Goal: Find specific page/section: Find specific page/section

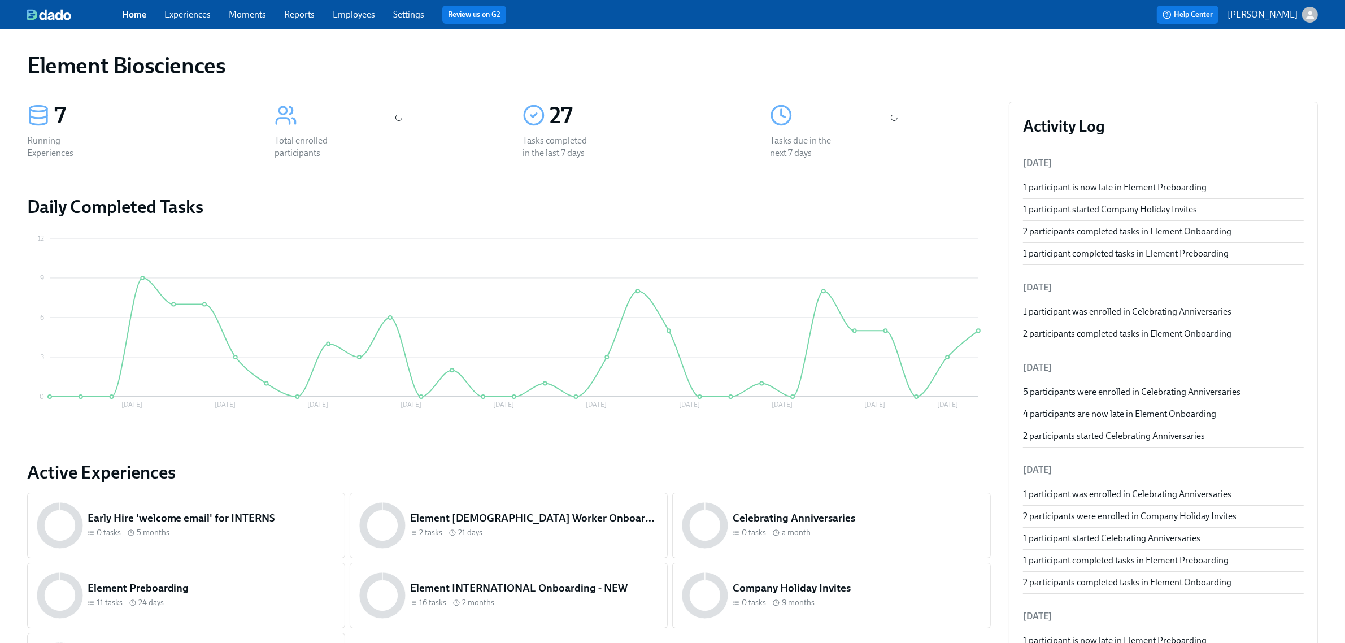
click at [179, 18] on link "Experiences" at bounding box center [187, 14] width 46 height 11
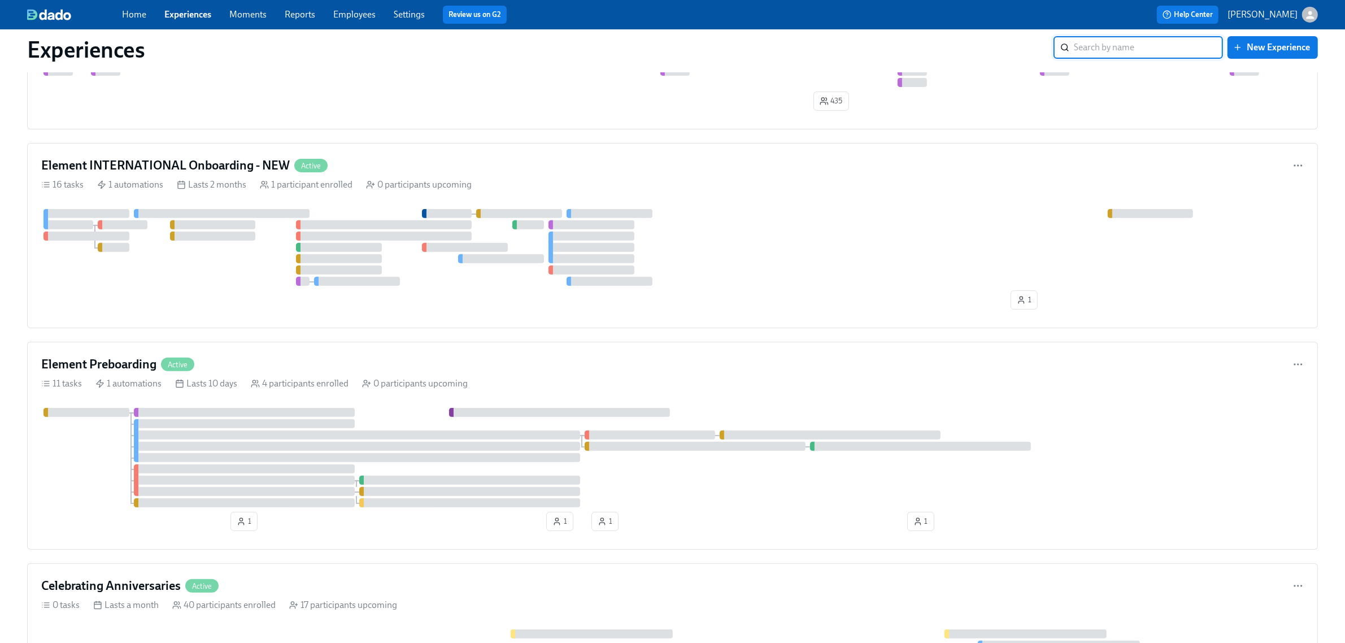
scroll to position [494, 0]
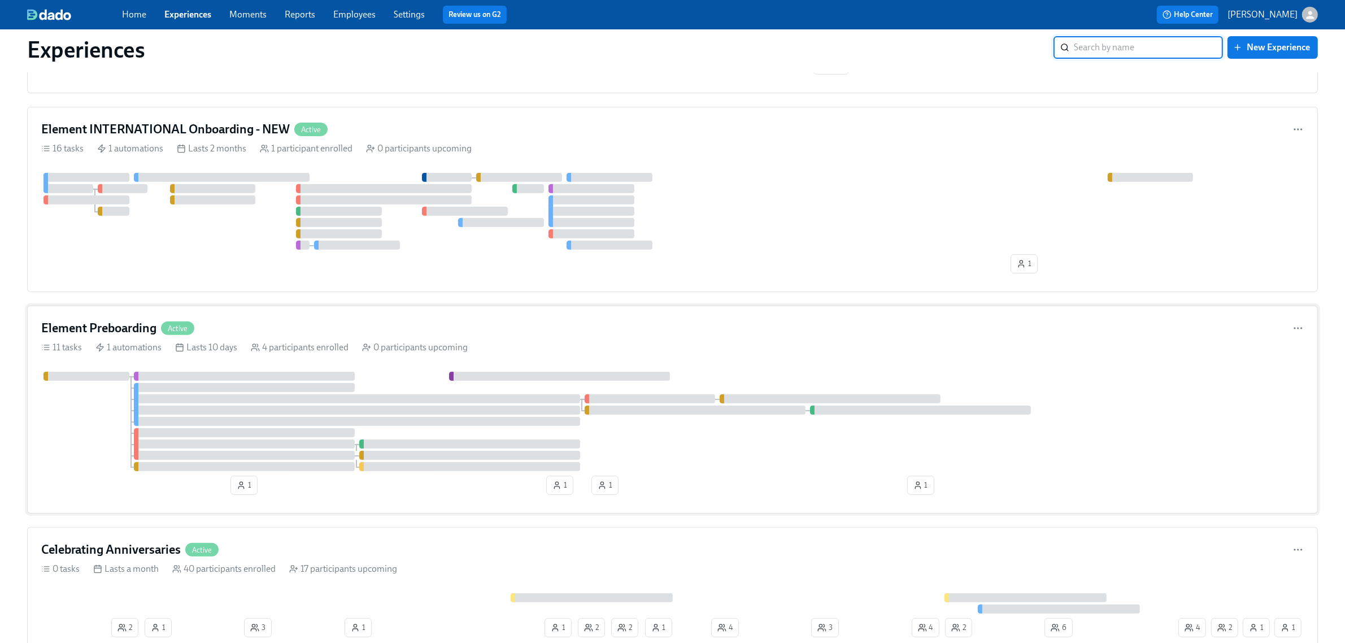
click at [321, 317] on div "Element Preboarding Active 11 tasks 1 automations Lasts 10 days 4 participants …" at bounding box center [672, 410] width 1291 height 208
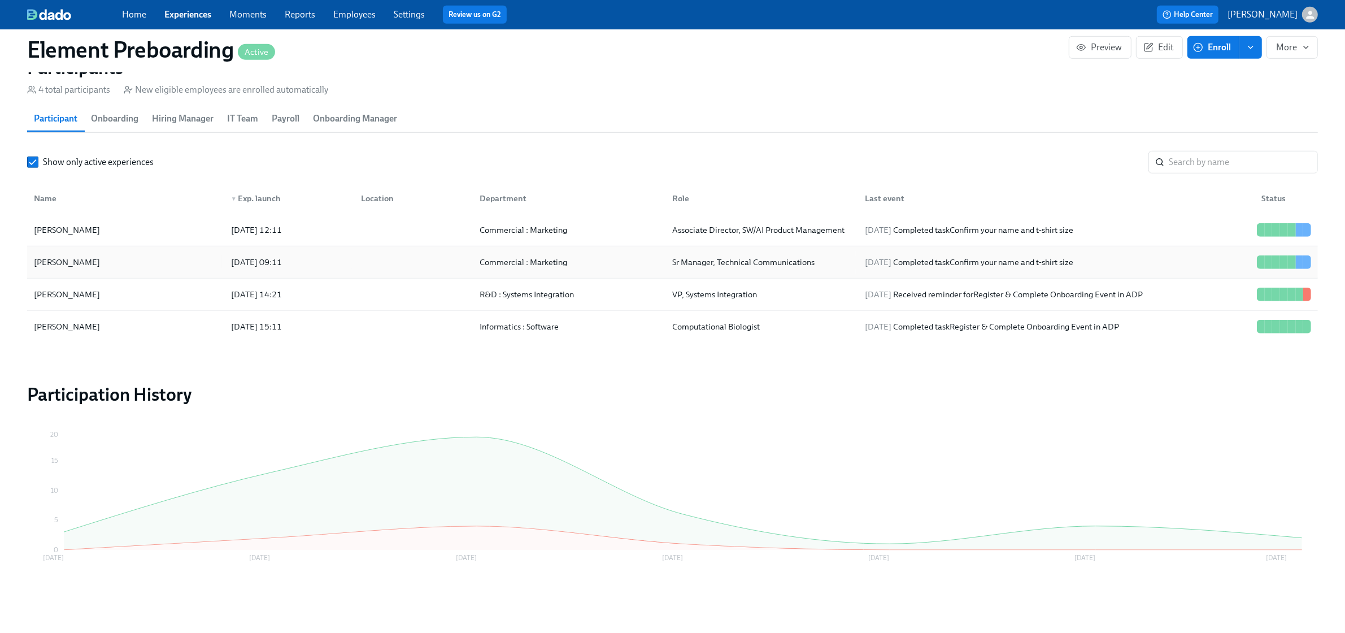
click at [118, 275] on div "[PERSON_NAME] [DATE] 09:11 Commercial : Marketing Sr Manager, Technical Communi…" at bounding box center [672, 262] width 1291 height 32
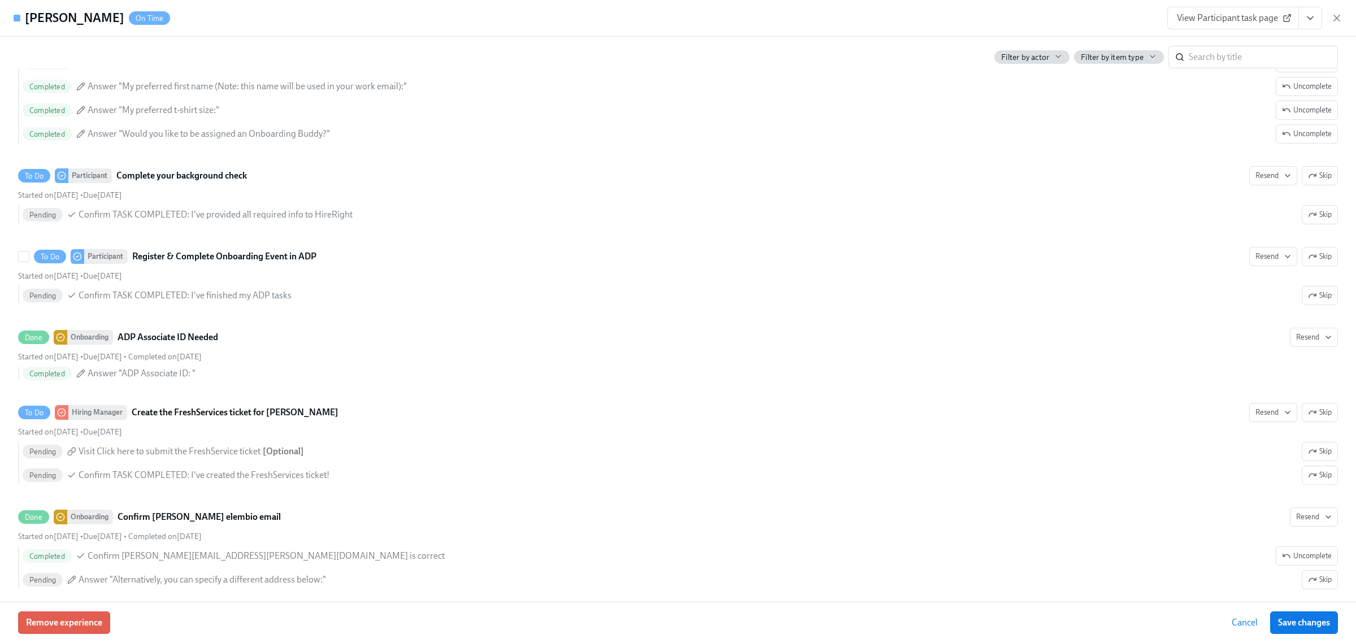
scroll to position [758, 0]
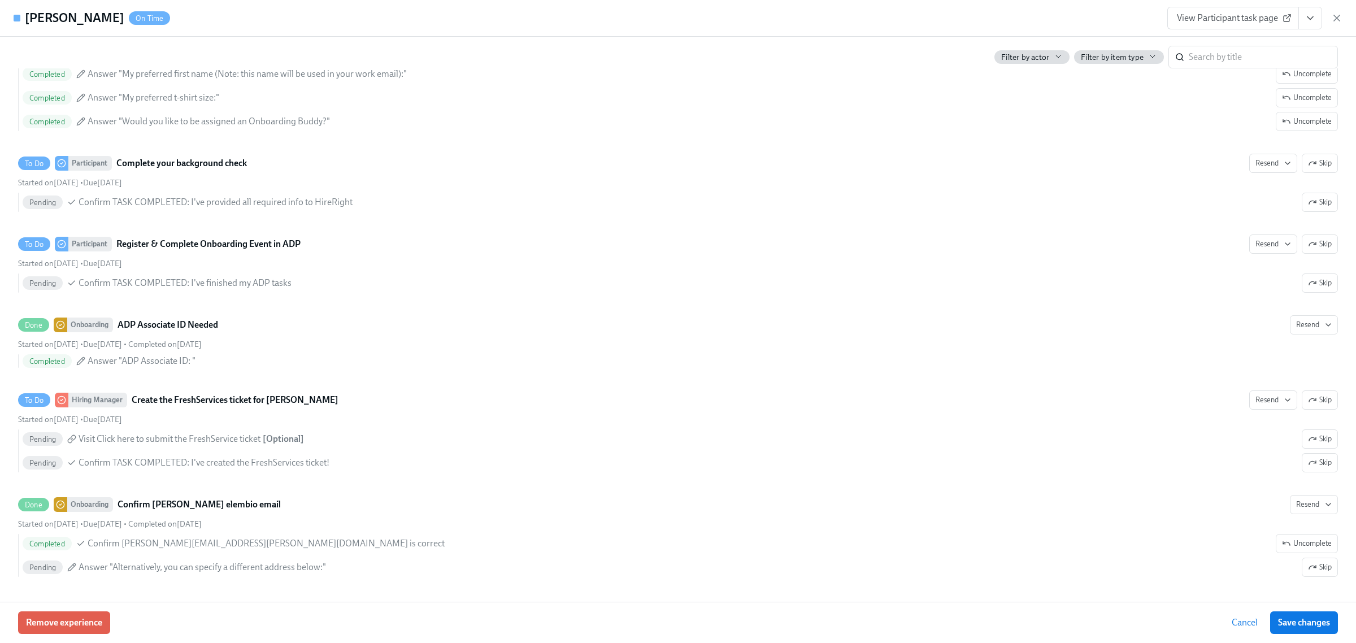
click at [1309, 24] on button "View task page" at bounding box center [1310, 18] width 24 height 23
click at [1274, 46] on link "View Hiring Manager task page" at bounding box center [1233, 43] width 120 height 12
